Goal: Contribute content: Add original content to the website for others to see

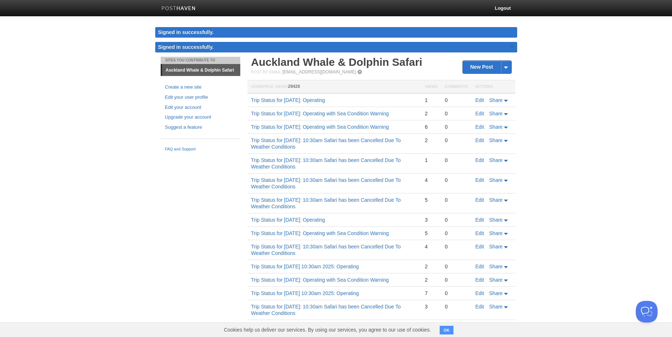
drag, startPoint x: 394, startPoint y: 102, endPoint x: 251, endPoint y: 97, distance: 142.8
click at [251, 97] on td "Trip Status for [DATE]: Operating" at bounding box center [335, 100] width 174 height 14
copy link "Trip Status for [DATE]: Operating"
drag, startPoint x: 251, startPoint y: 97, endPoint x: 493, endPoint y: 65, distance: 244.0
click at [493, 65] on link "New Post" at bounding box center [487, 67] width 48 height 13
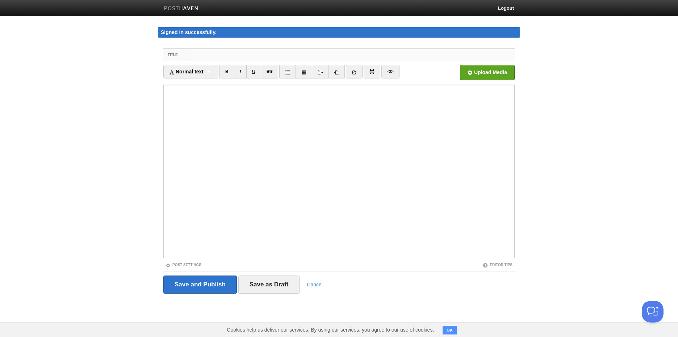
paste input "Trip Status for [DATE]: Operating"
drag, startPoint x: 269, startPoint y: 55, endPoint x: 237, endPoint y: 56, distance: 32.2
click at [237, 56] on input "Trip Status for [DATE]: Operating" at bounding box center [354, 55] width 322 height 12
drag, startPoint x: 349, startPoint y: 56, endPoint x: 87, endPoint y: 52, distance: 261.5
click at [87, 52] on body "Logout Signed in successfully. Signed in successfully. × Sites You Contribute T…" at bounding box center [339, 160] width 678 height 321
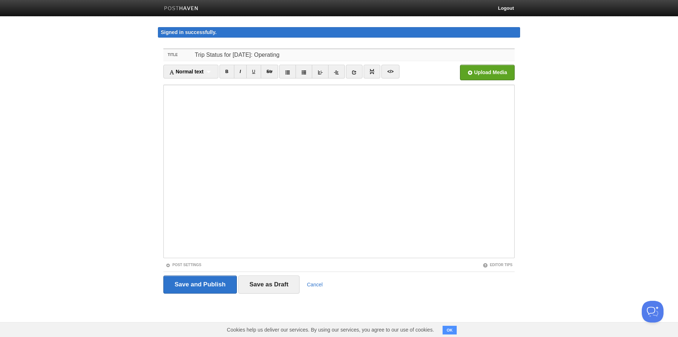
type input "Trip Status for [DATE]: Operating"
click at [196, 287] on input "Save and Publish" at bounding box center [200, 285] width 74 height 18
